Goal: Information Seeking & Learning: Learn about a topic

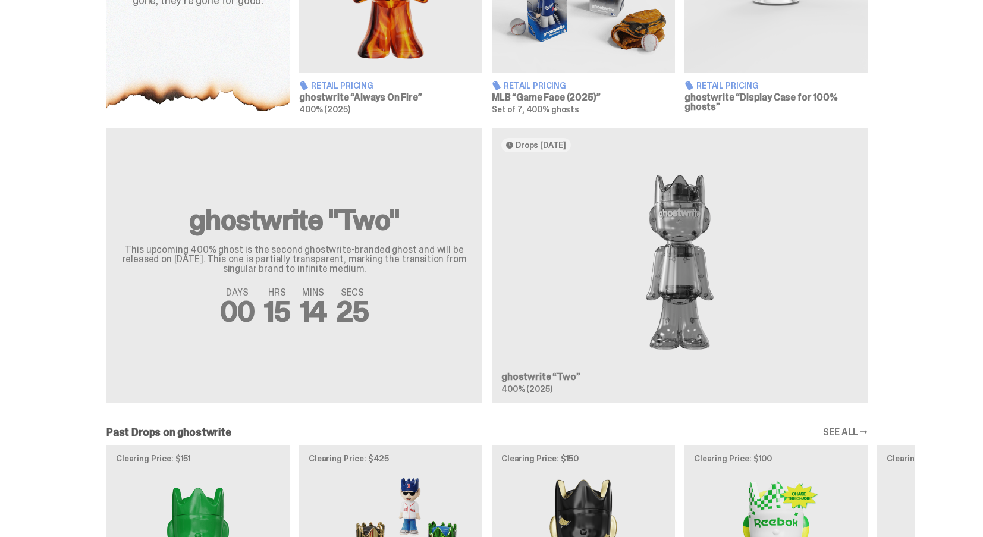
scroll to position [654, 0]
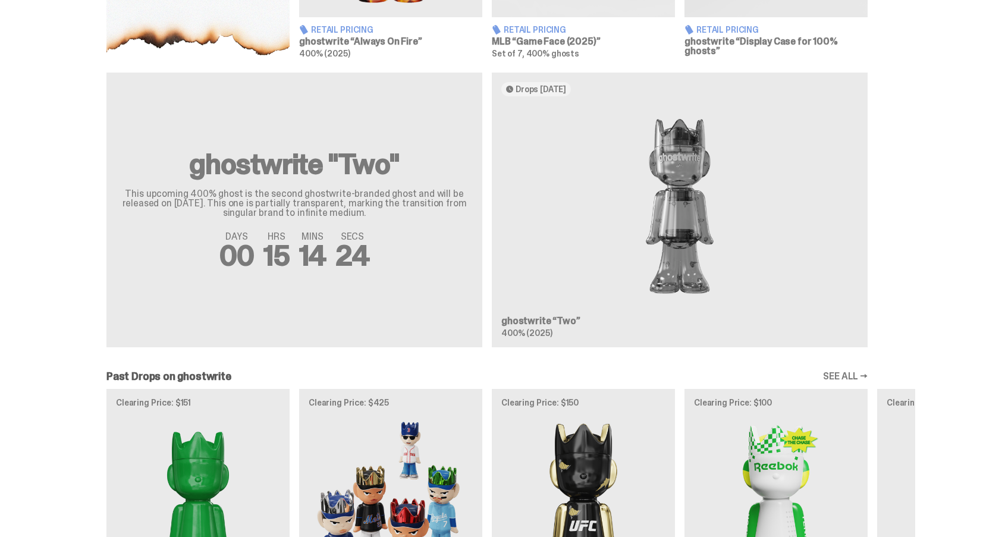
click at [660, 232] on div "ghostwrite "Two" This upcoming 400% ghost is the second ghostwrite-branded ghos…" at bounding box center [487, 215] width 856 height 284
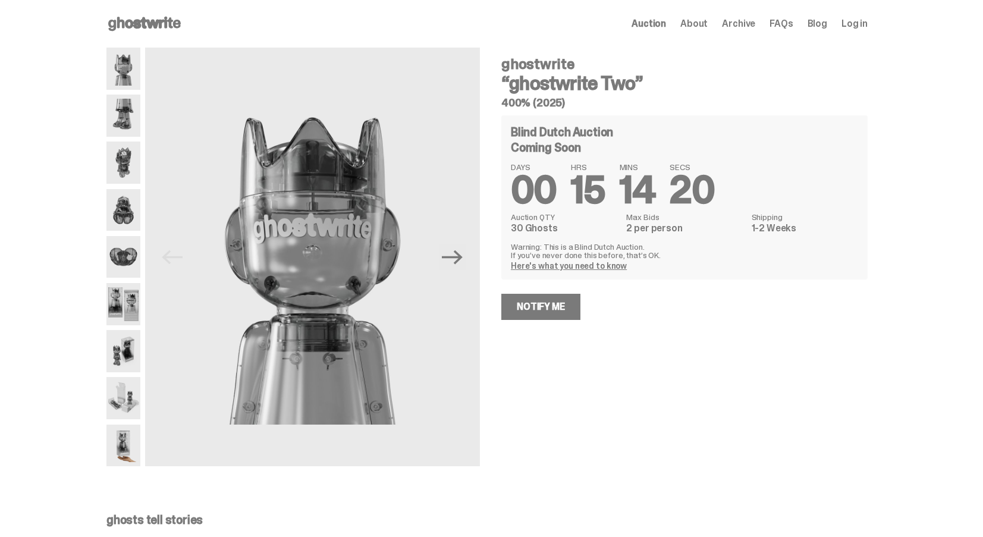
click at [124, 114] on img at bounding box center [123, 116] width 34 height 42
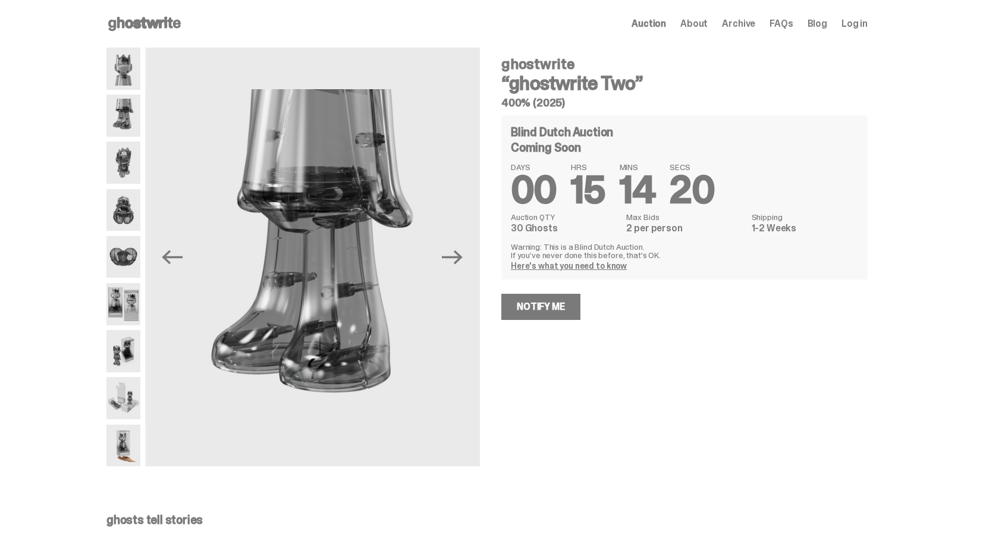
click at [132, 158] on img at bounding box center [123, 162] width 34 height 42
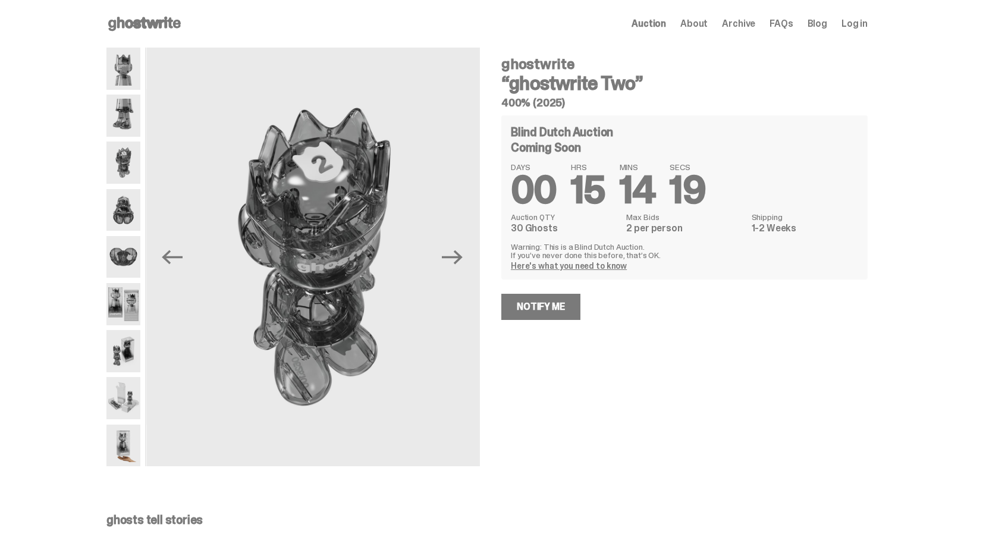
click at [137, 189] on img at bounding box center [123, 210] width 34 height 42
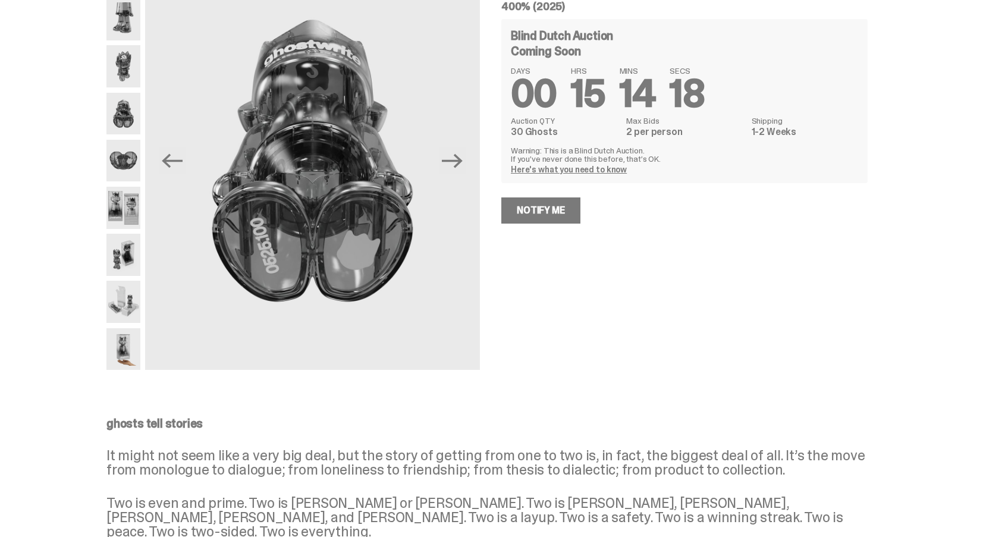
scroll to position [119, 0]
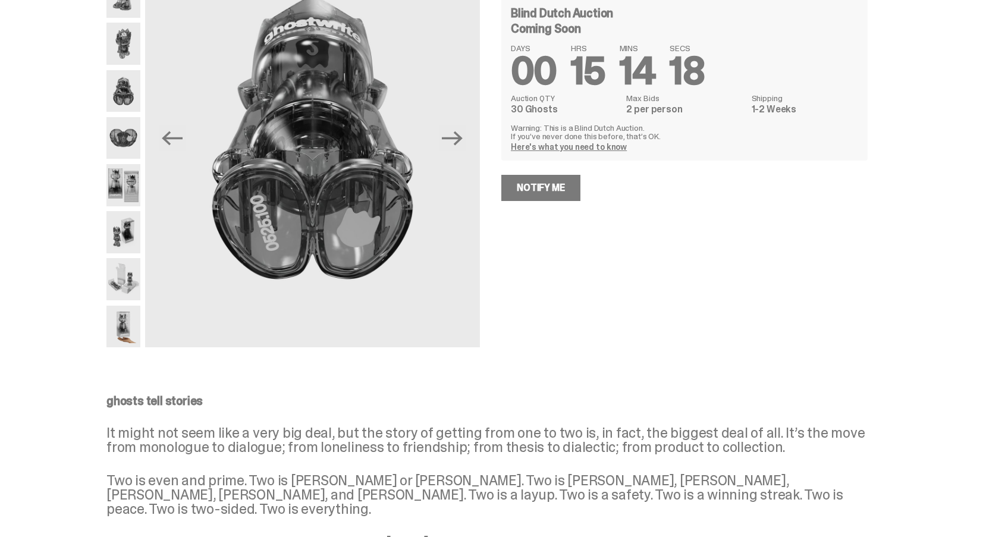
click at [137, 194] on img at bounding box center [123, 185] width 34 height 42
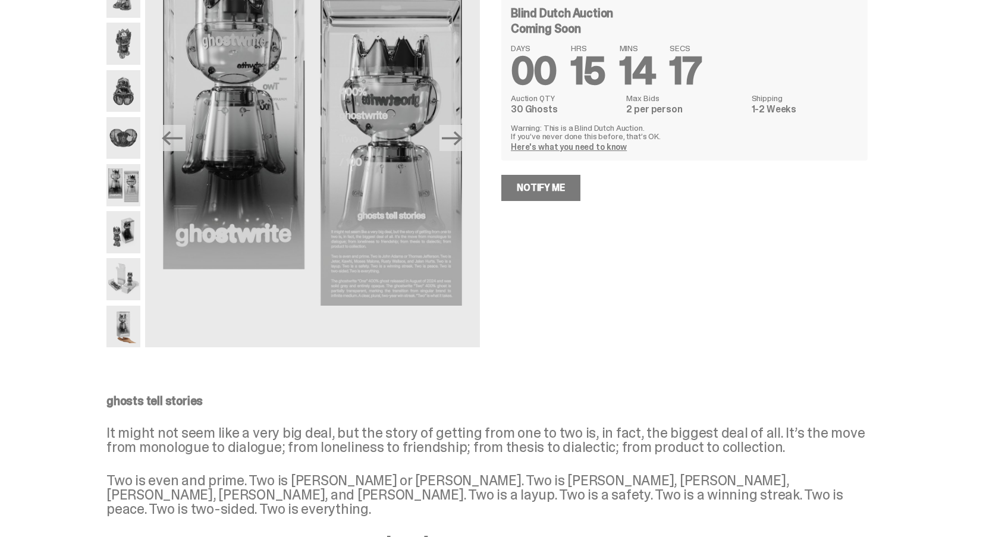
click at [140, 229] on img at bounding box center [123, 232] width 34 height 42
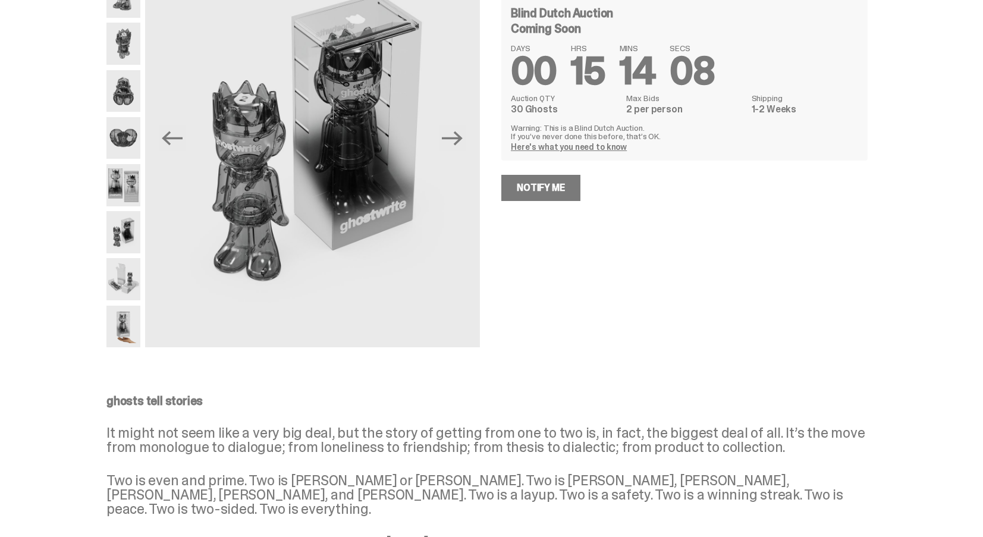
click at [128, 261] on img at bounding box center [123, 279] width 34 height 42
